Goal: Task Accomplishment & Management: Use online tool/utility

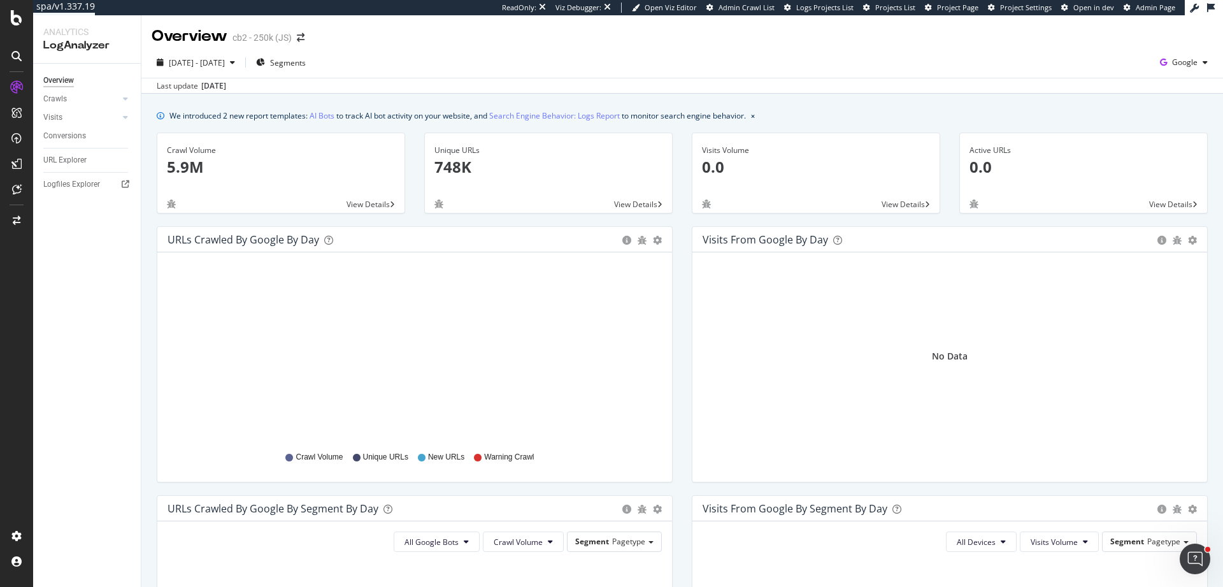
click at [87, 285] on div "Overview Crawls Daily Distribution Segments Distribution HTTP Codes Resources V…" at bounding box center [87, 325] width 108 height 523
click at [1184, 68] on span "Google" at bounding box center [1184, 62] width 25 height 11
click at [1121, 49] on span "Bing" at bounding box center [1111, 50] width 47 height 11
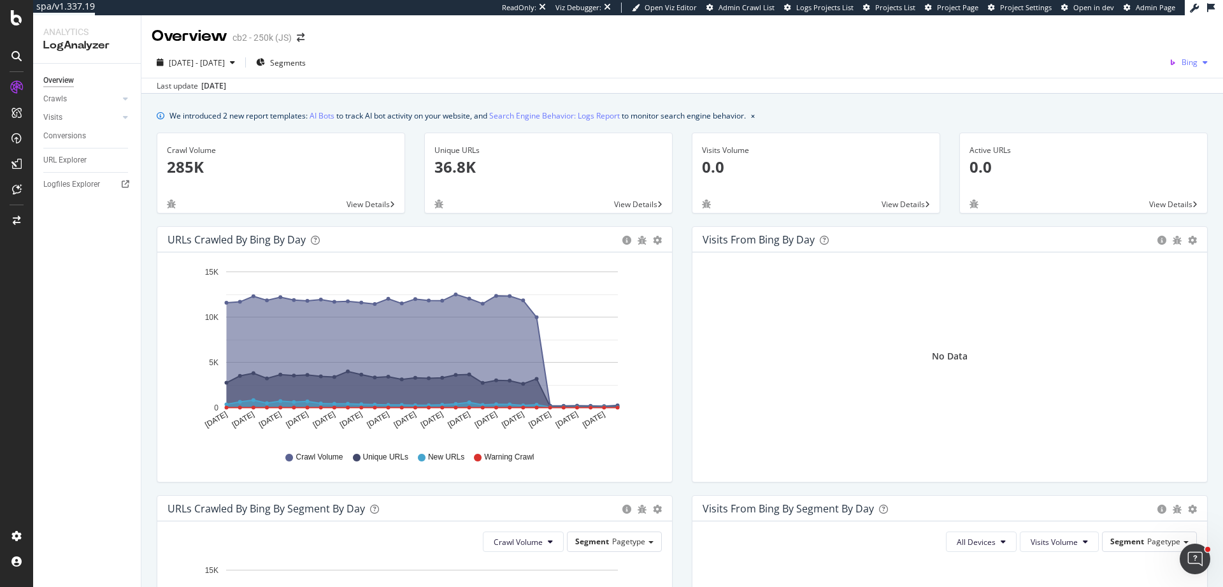
click at [1167, 59] on icon "button" at bounding box center [1173, 63] width 18 height 18
click at [1119, 29] on span "Google" at bounding box center [1120, 27] width 47 height 11
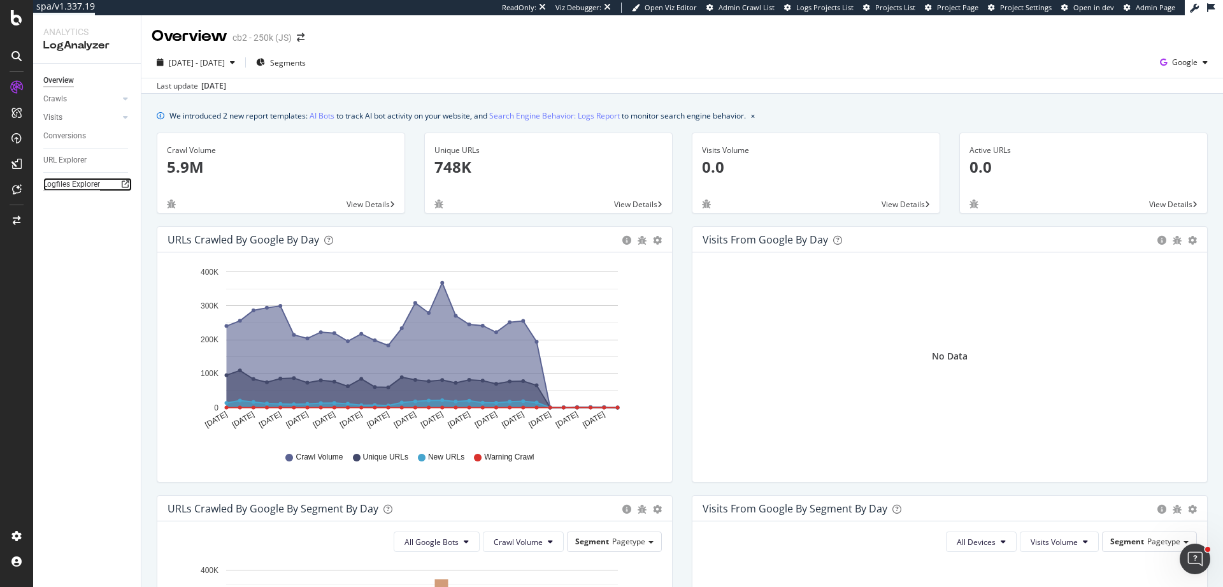
click at [94, 185] on div "Logfiles Explorer" at bounding box center [71, 184] width 57 height 13
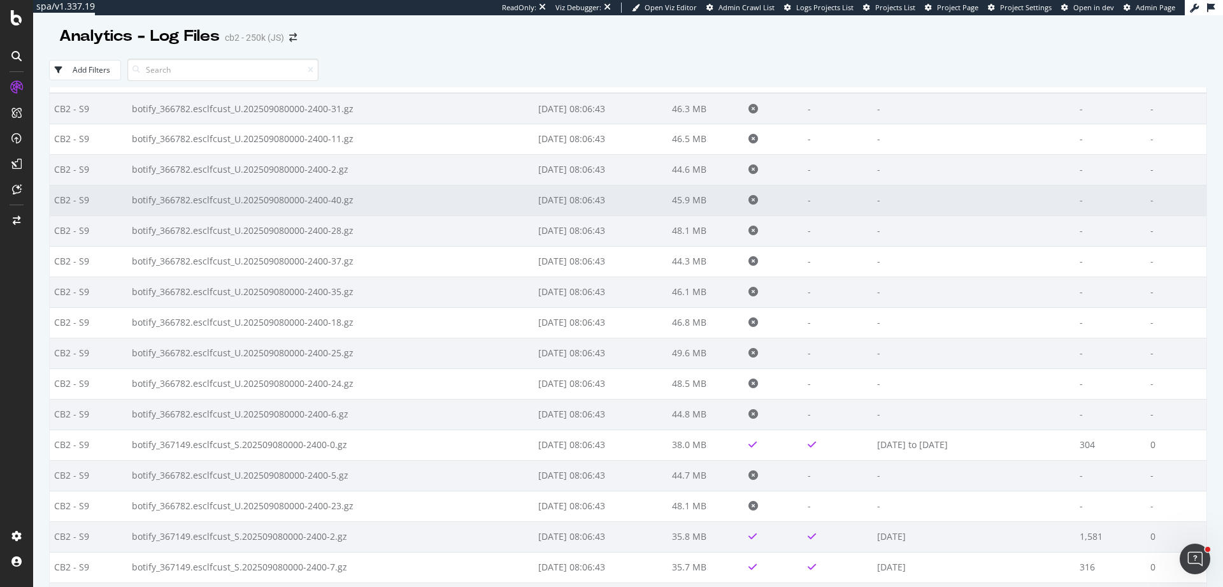
scroll to position [86, 0]
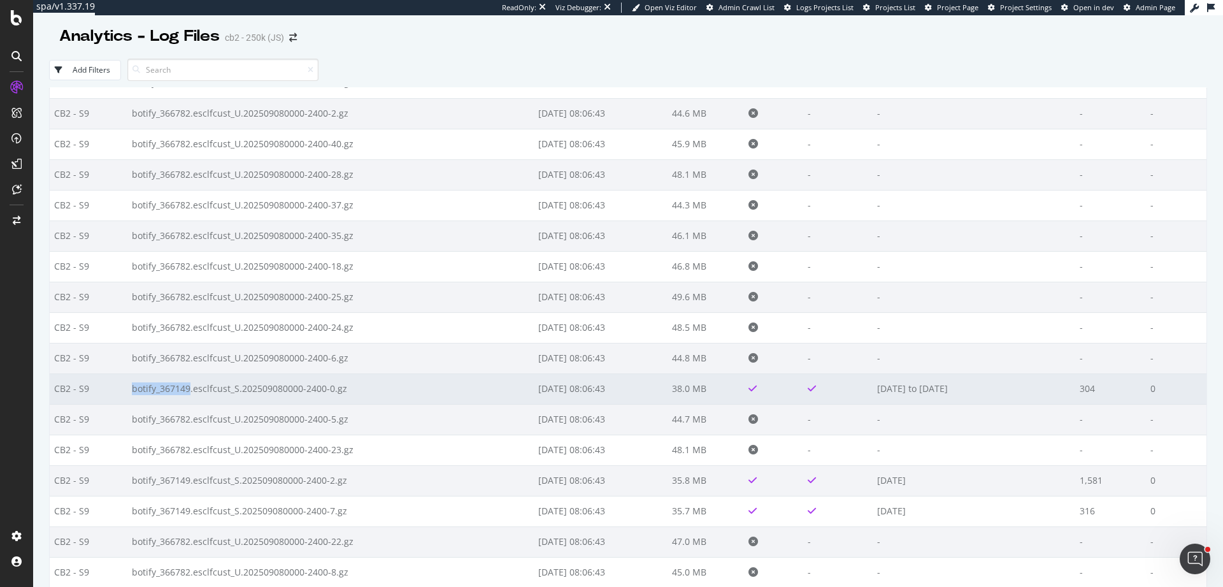
drag, startPoint x: 118, startPoint y: 388, endPoint x: 185, endPoint y: 389, distance: 66.9
click at [185, 389] on tr "CB2 - S9 botify_367149.esclfcust_S.202509080000-2400-0.gz [DATE] 08:06:43 38.0 …" at bounding box center [628, 388] width 1157 height 31
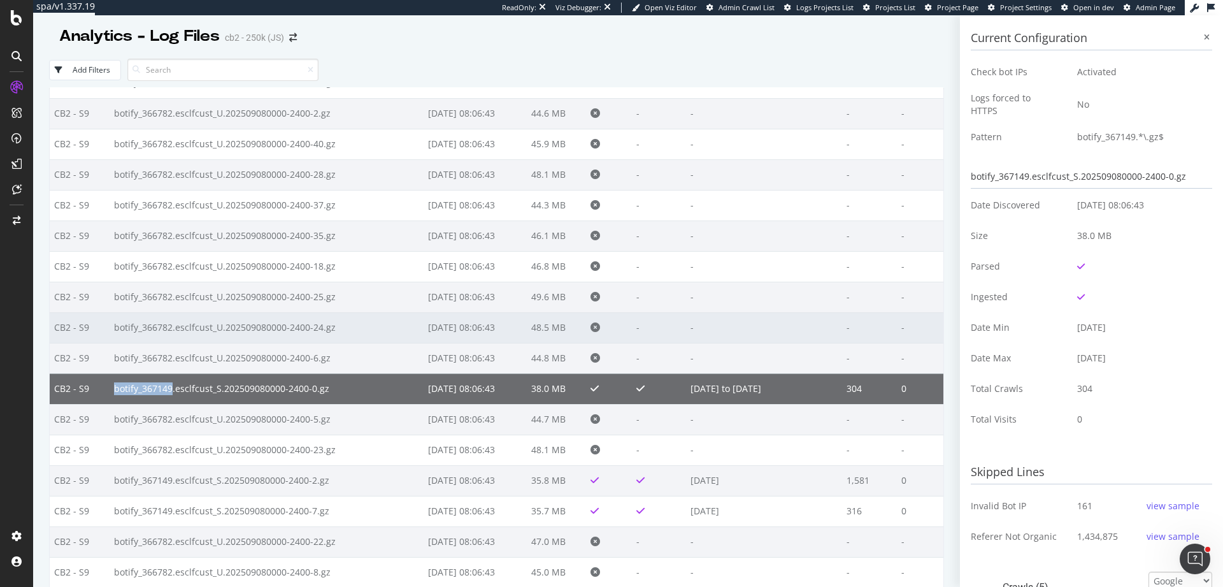
copy tr "botify_367149"
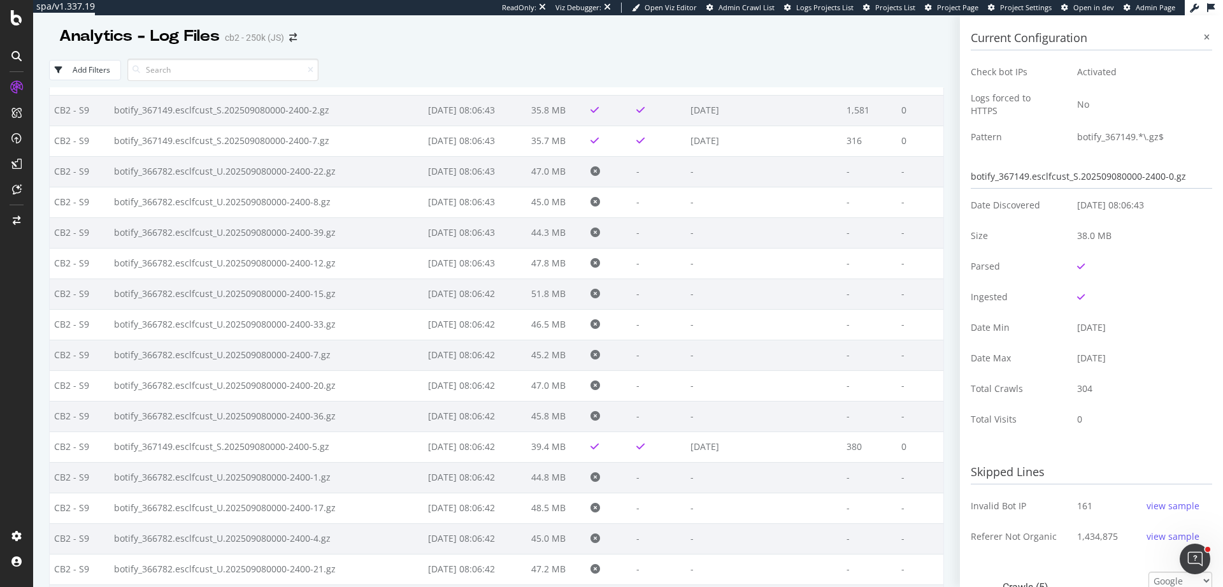
scroll to position [0, 0]
